Goal: Task Accomplishment & Management: Check status

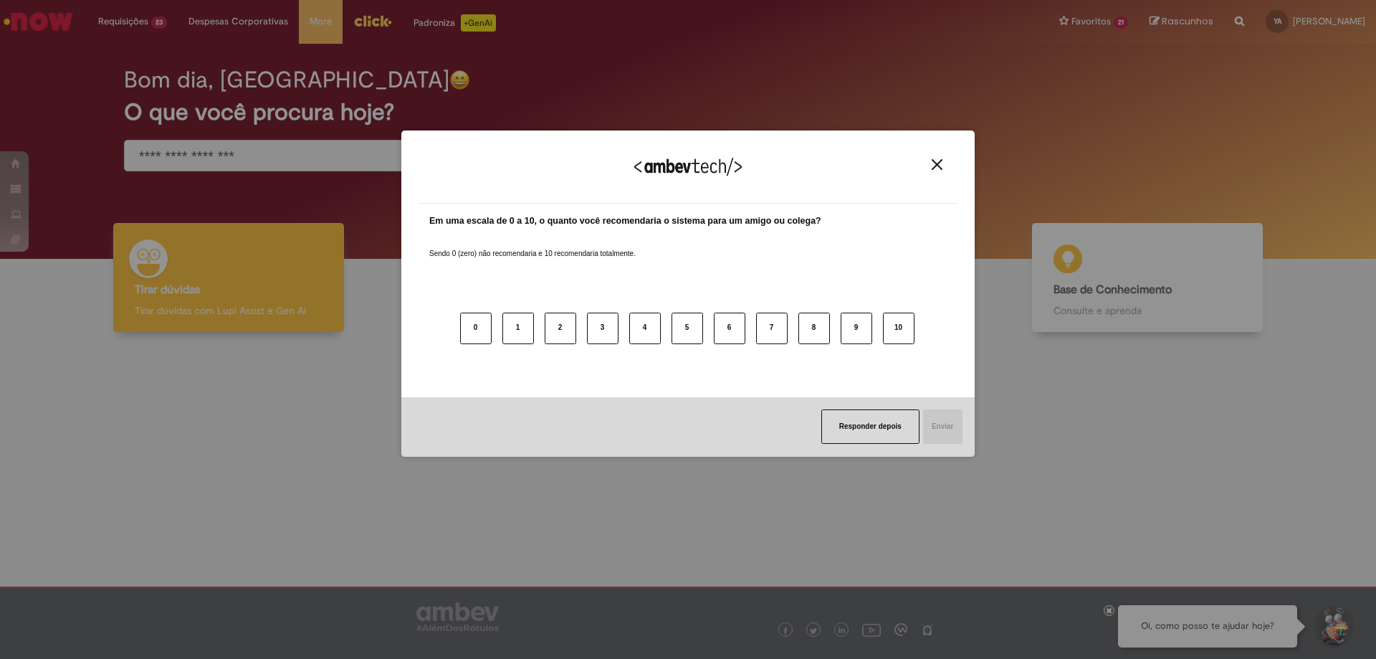
click at [942, 163] on button "Close" at bounding box center [936, 164] width 19 height 12
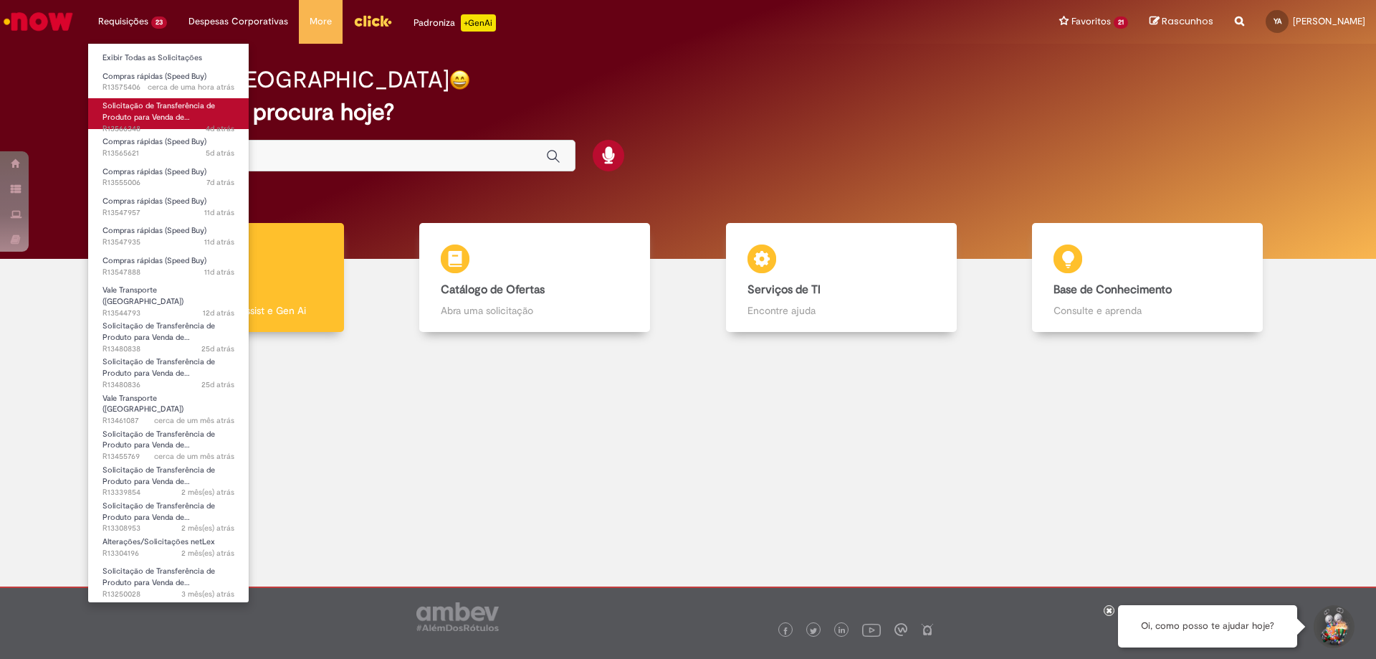
click at [178, 113] on span "Solicitação de Transferência de Produto para Venda de…" at bounding box center [158, 111] width 113 height 22
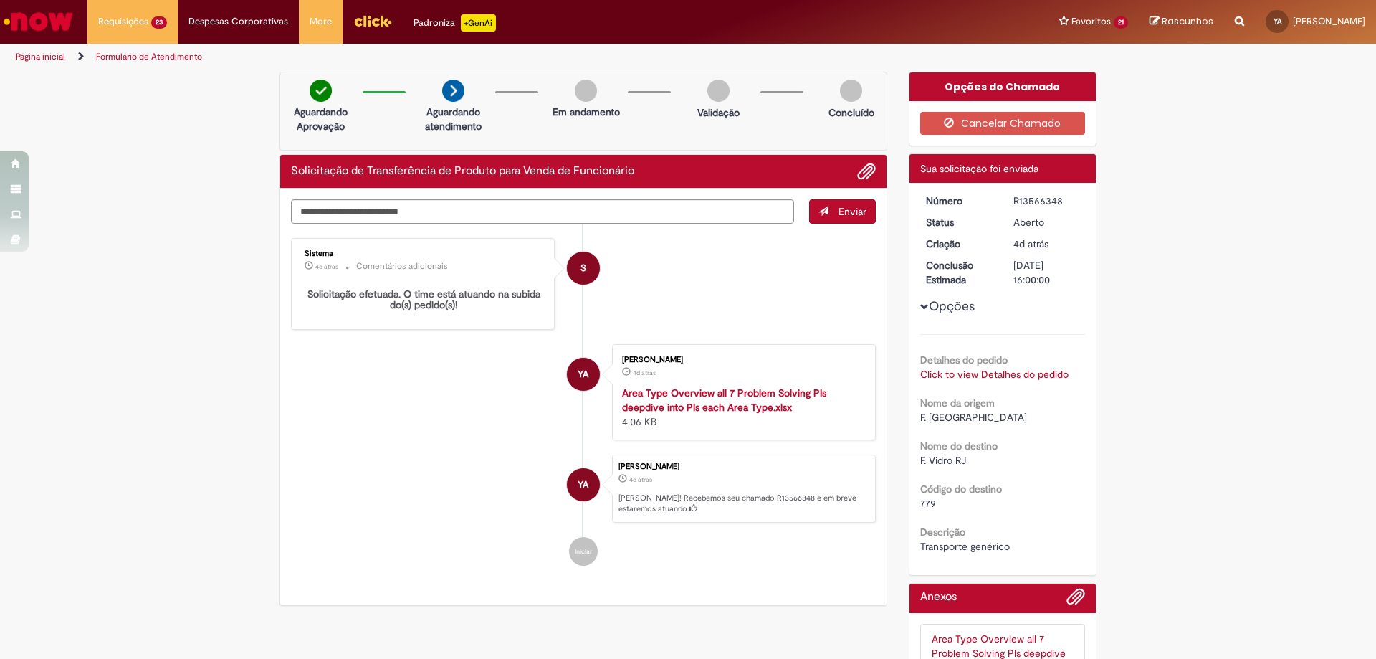
click at [197, 444] on div "Verificar Código de Barras Aguardando Aprovação Aguardando atendimento Em andam…" at bounding box center [688, 412] width 1376 height 681
